Goal: Find specific page/section: Find specific page/section

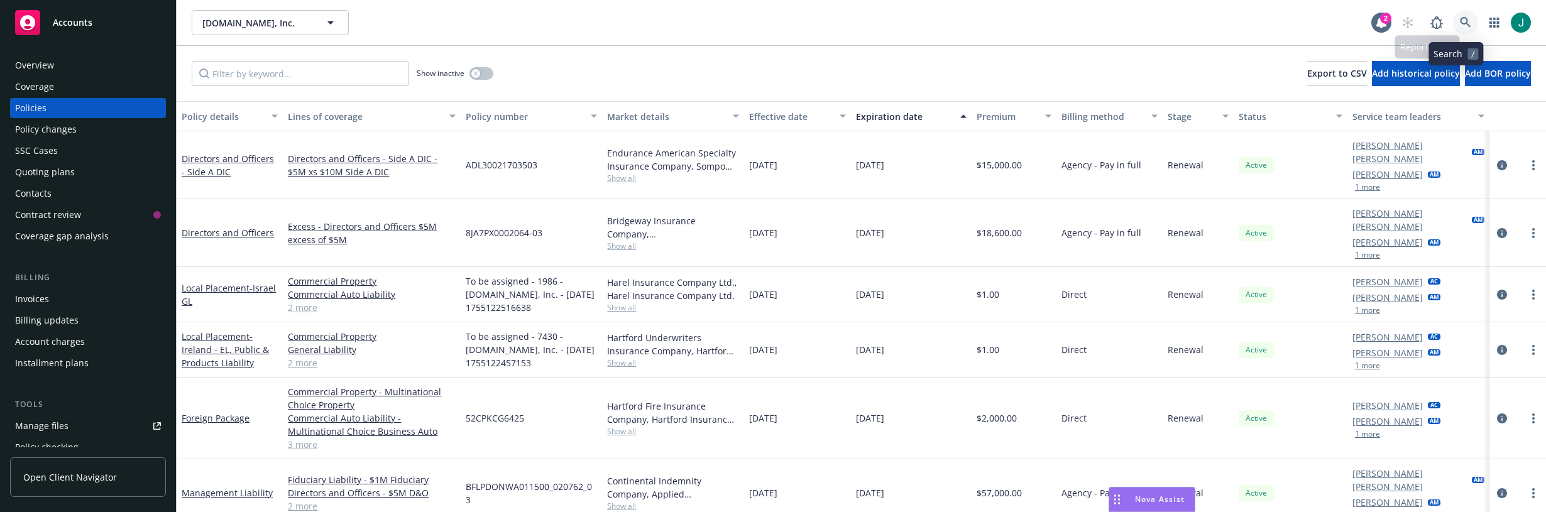
click at [1460, 21] on icon at bounding box center [1465, 22] width 11 height 11
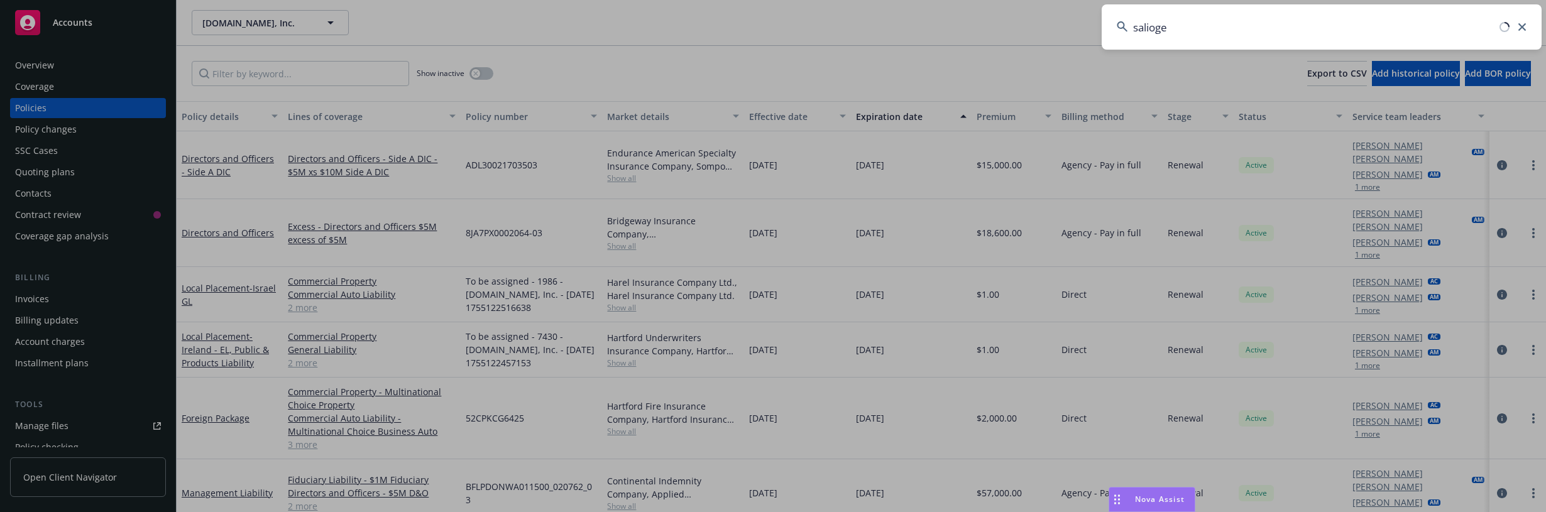
type input "saliogen"
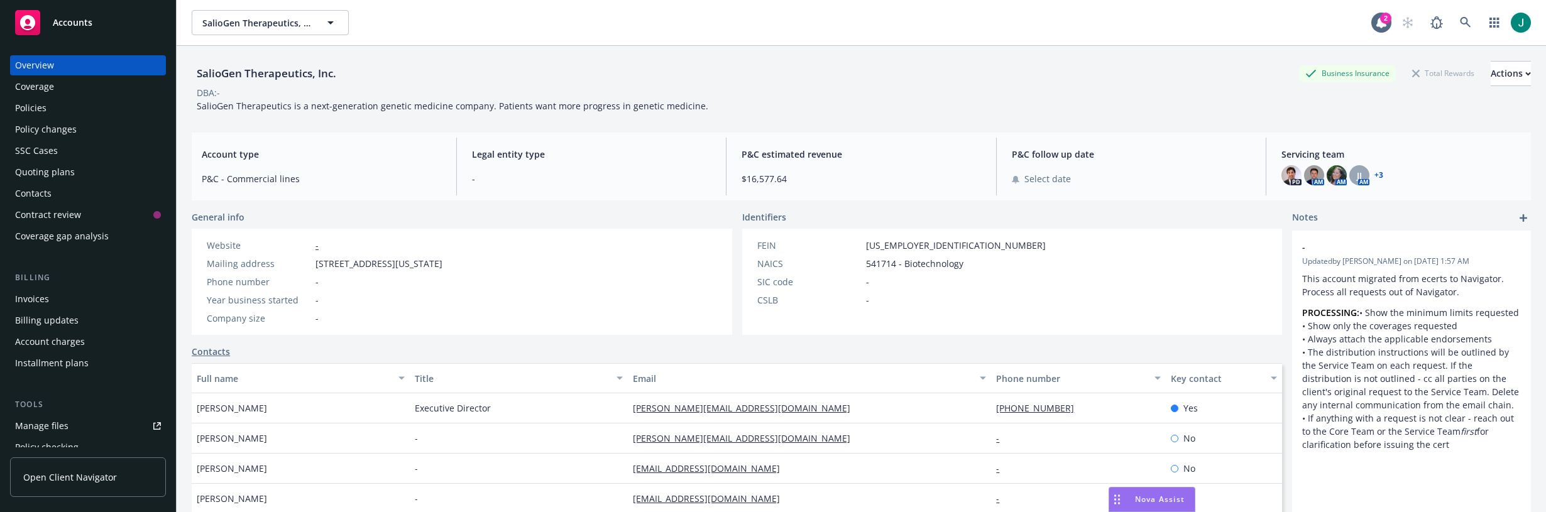
click at [60, 107] on div "Policies" at bounding box center [88, 108] width 146 height 20
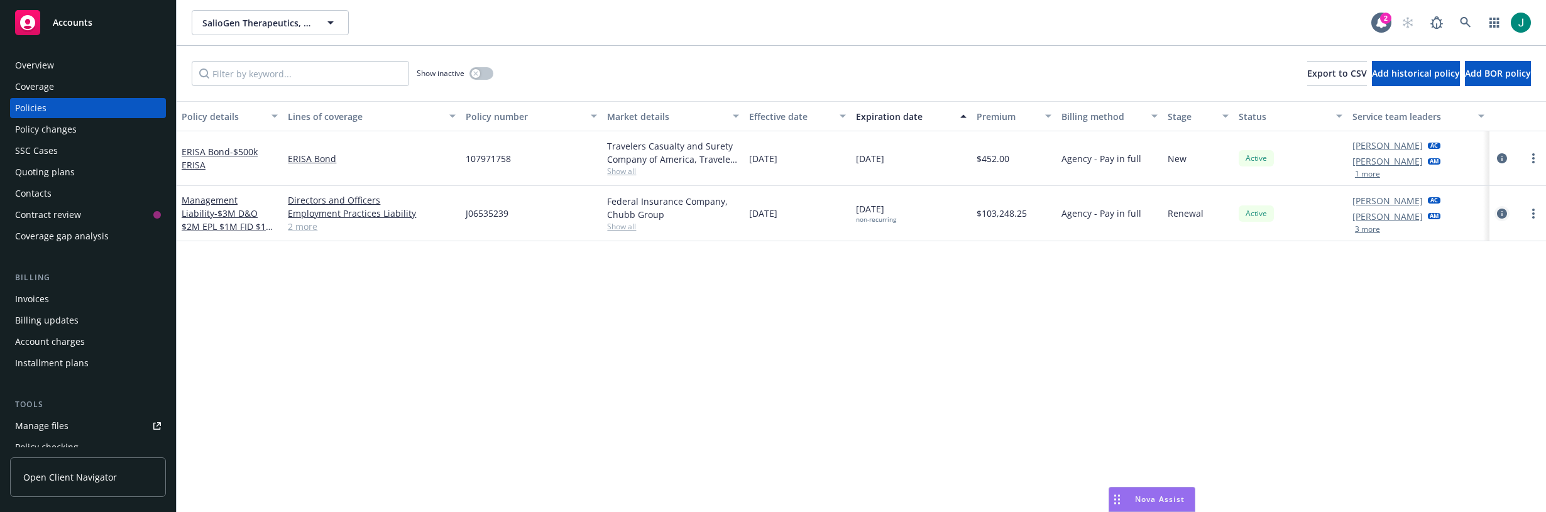
click at [1502, 212] on icon "circleInformation" at bounding box center [1502, 214] width 10 height 10
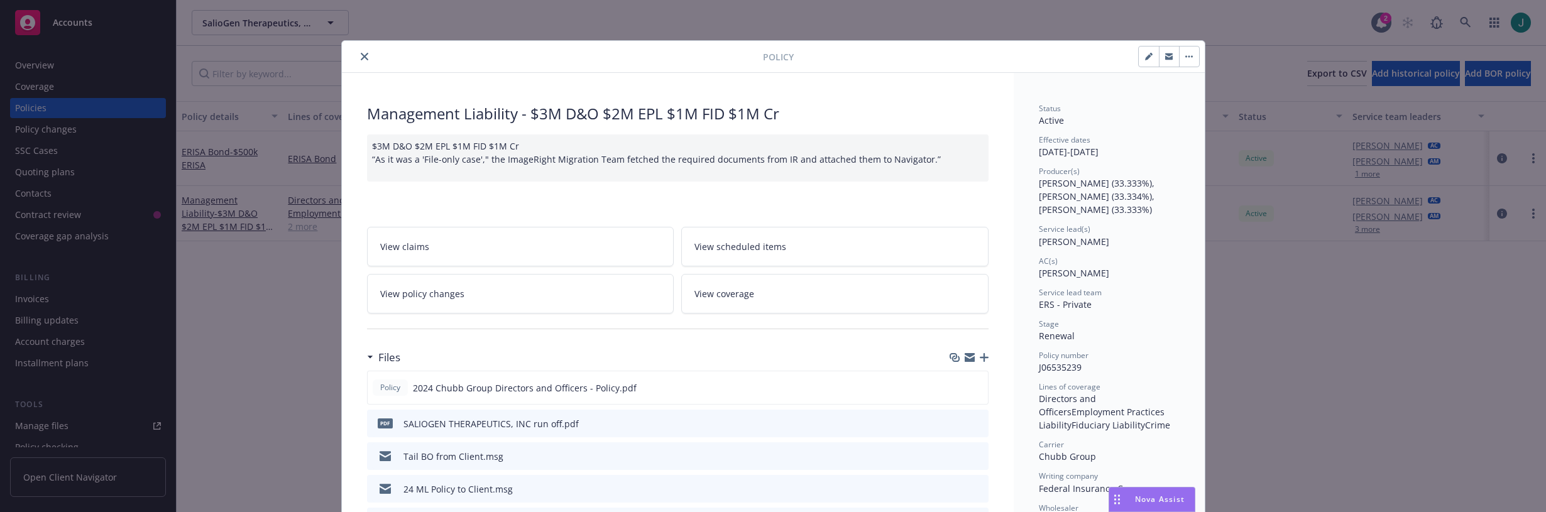
click at [1145, 58] on icon "button" at bounding box center [1148, 57] width 6 height 6
select select "RENEWAL"
select select "72"
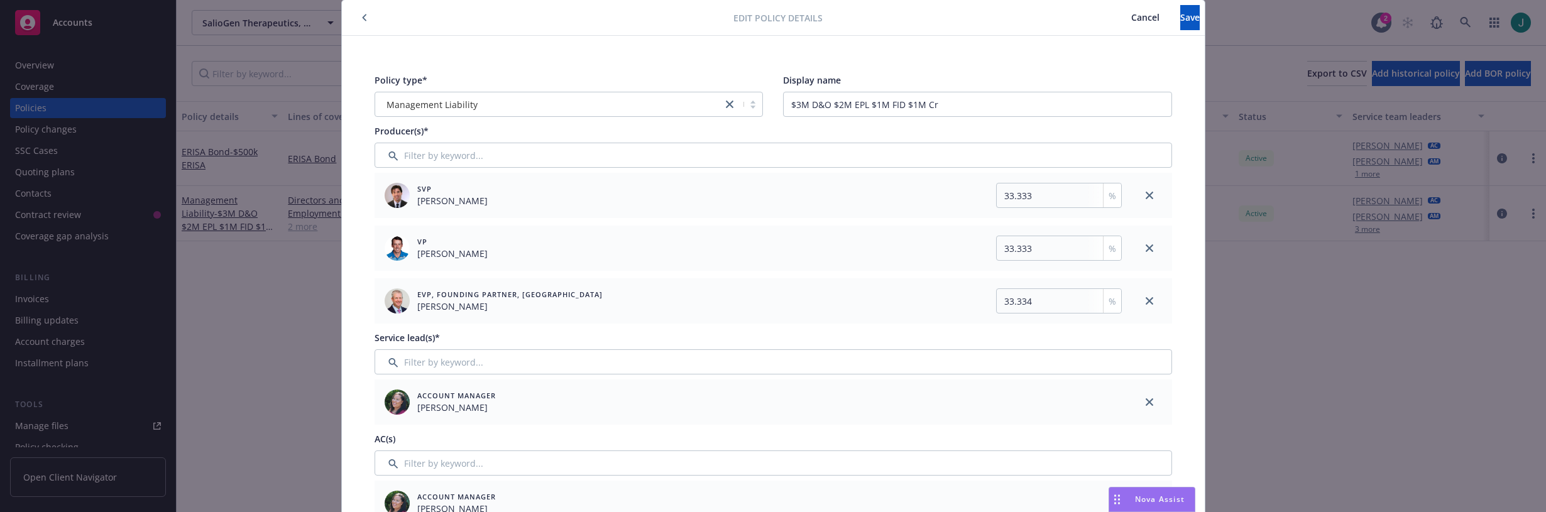
scroll to position [63, 0]
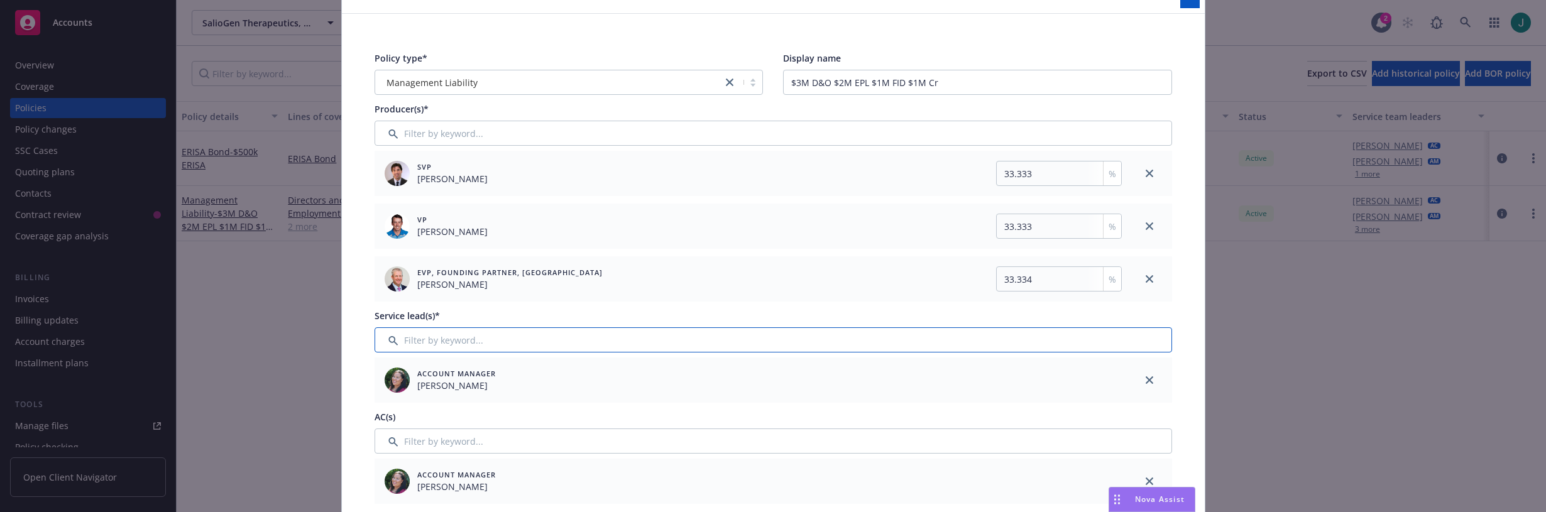
click at [491, 343] on input "Filter by keyword..." at bounding box center [774, 339] width 798 height 25
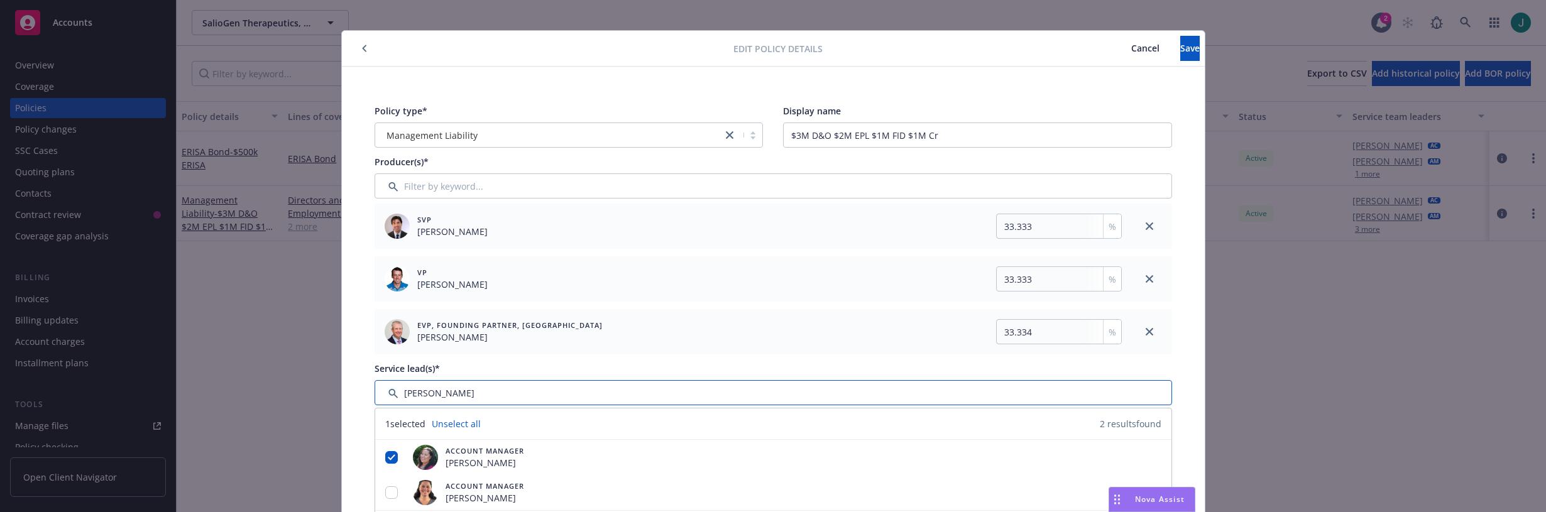
scroll to position [0, 0]
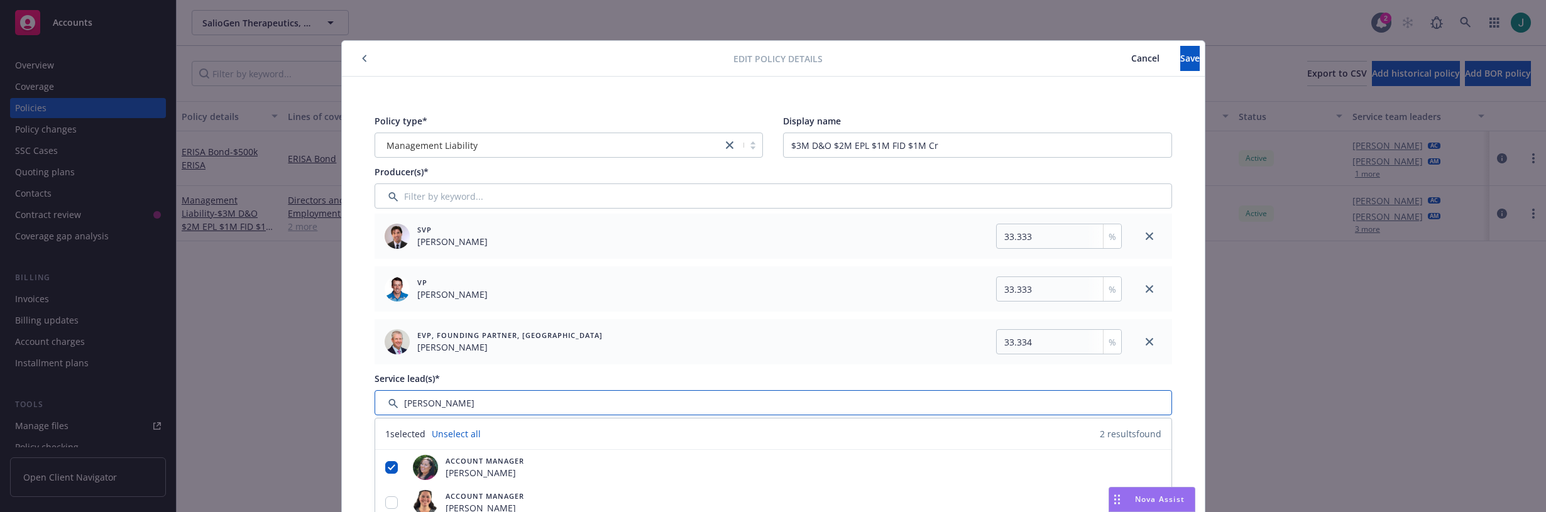
type input "[PERSON_NAME]"
click at [1131, 60] on span "Cancel" at bounding box center [1145, 58] width 28 height 12
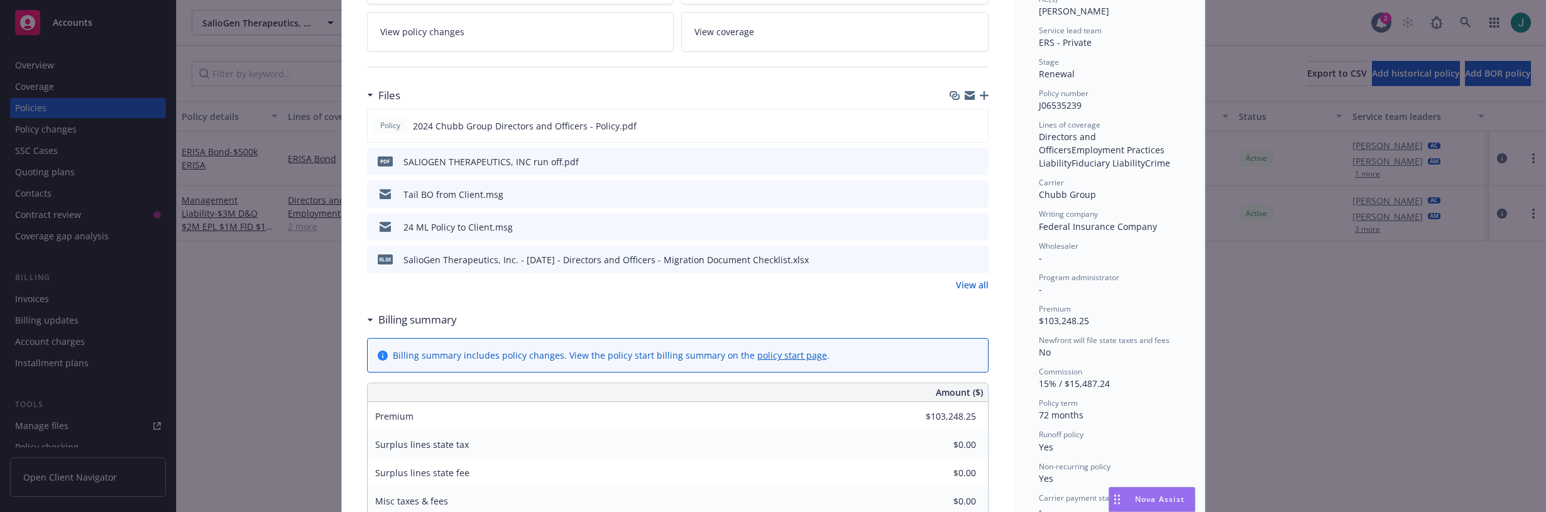
scroll to position [314, 0]
